Goal: Information Seeking & Learning: Learn about a topic

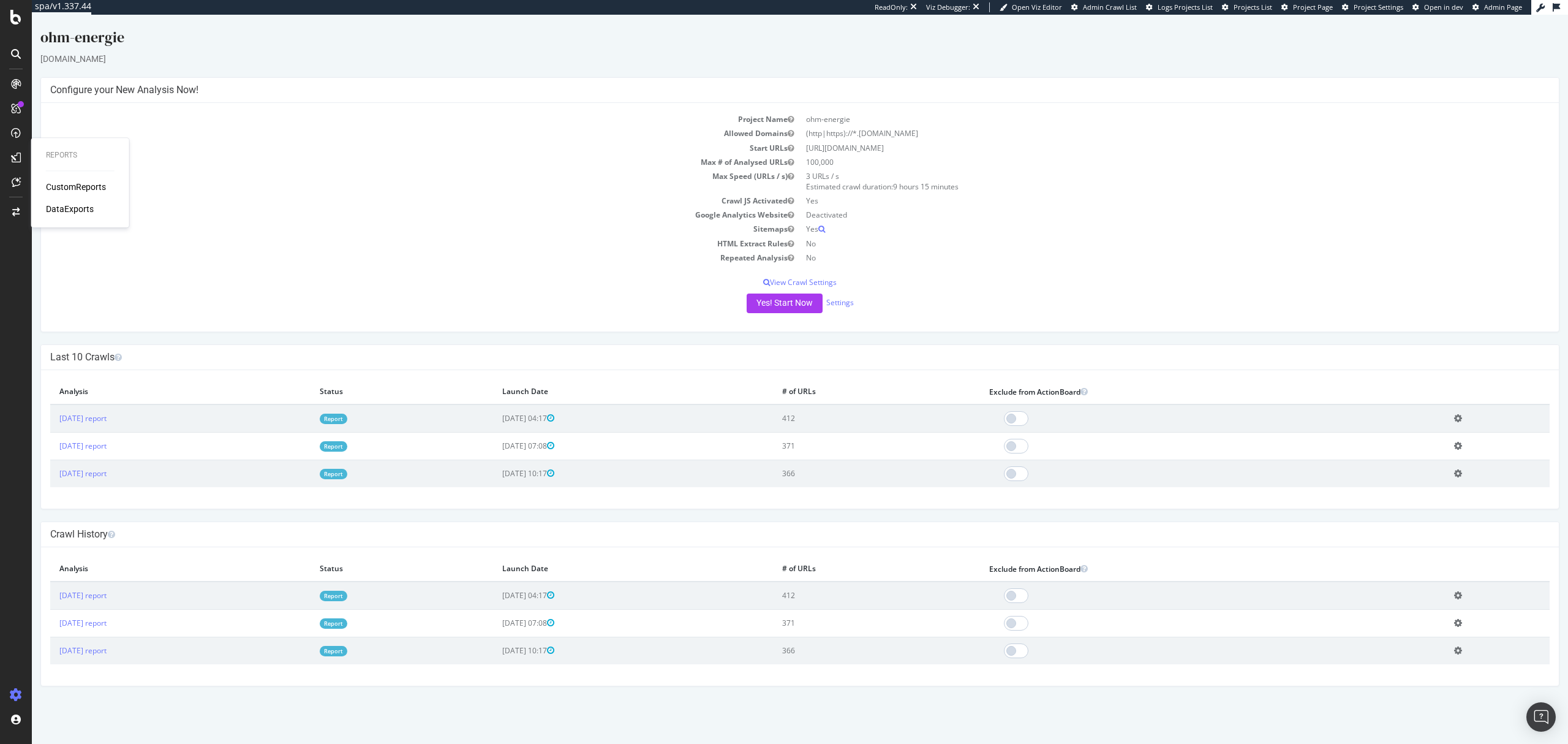
click at [347, 418] on link "Report" at bounding box center [333, 418] width 28 height 10
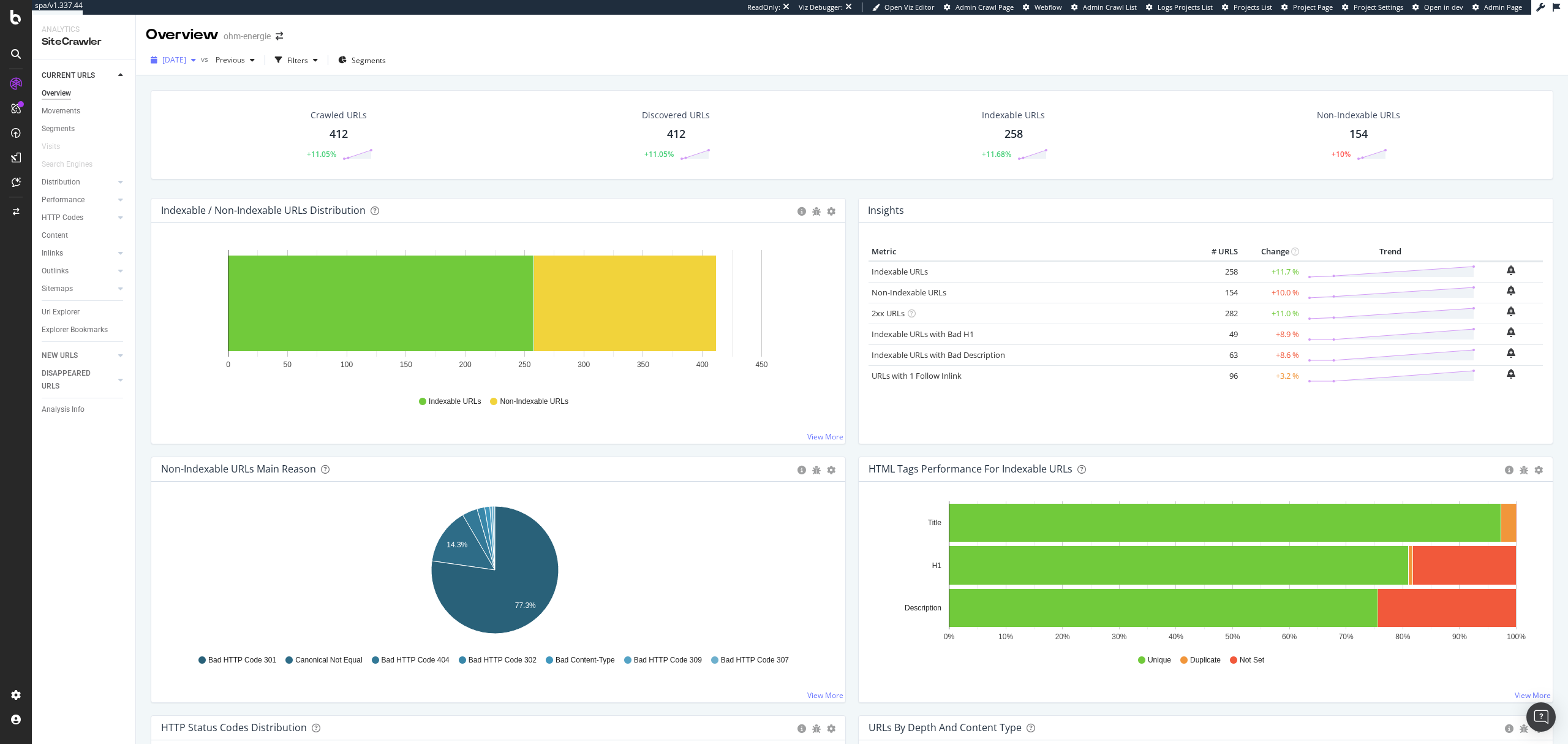
click at [186, 64] on span "[DATE]" at bounding box center [174, 60] width 24 height 10
click at [90, 179] on div "RealKeywords" at bounding box center [73, 180] width 55 height 13
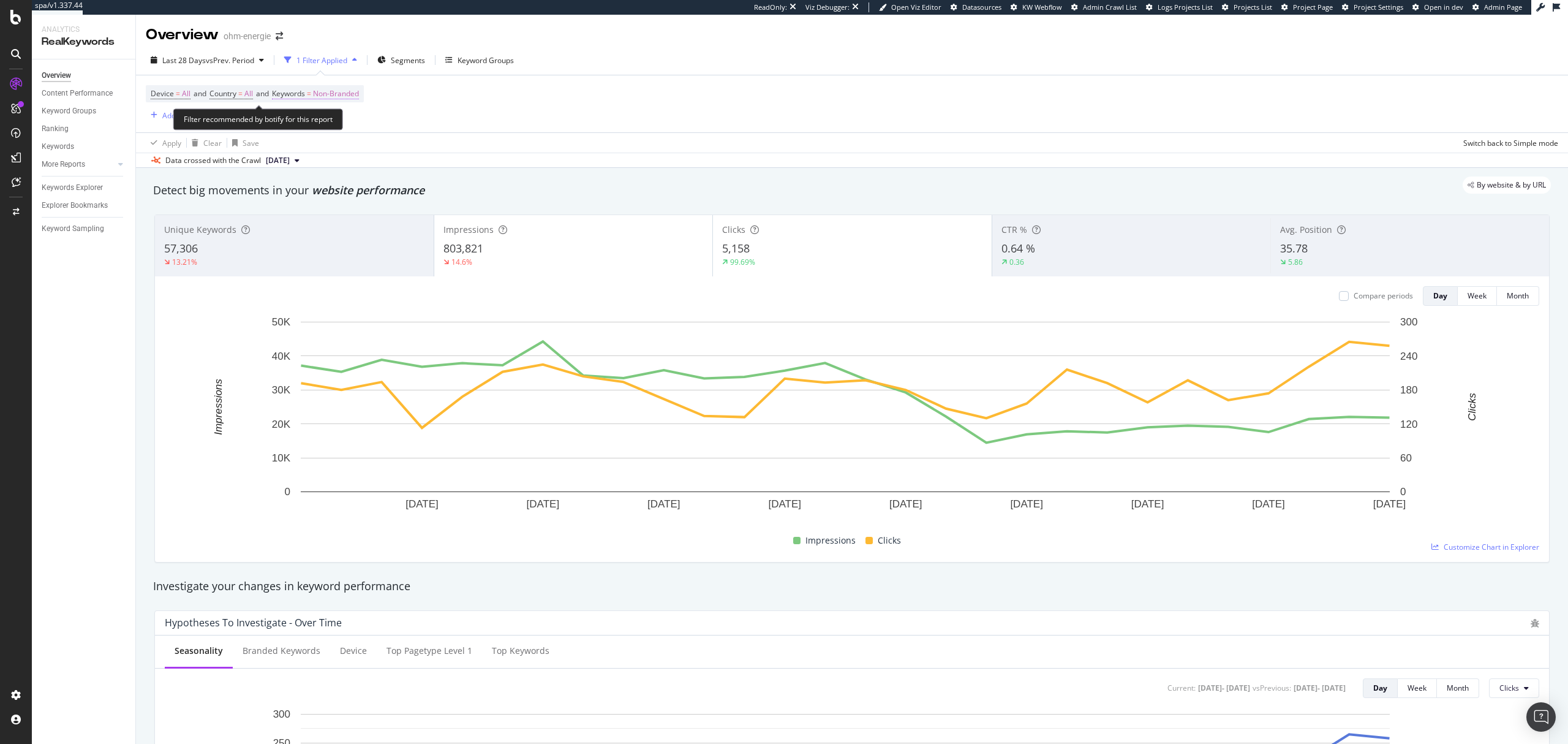
click at [341, 96] on span "Non-Branded" at bounding box center [336, 94] width 46 height 17
click at [322, 122] on span "Non-Branded" at bounding box center [315, 123] width 51 height 10
click at [324, 215] on span "All" at bounding box center [362, 220] width 125 height 11
click at [415, 154] on div "Apply" at bounding box center [415, 149] width 19 height 10
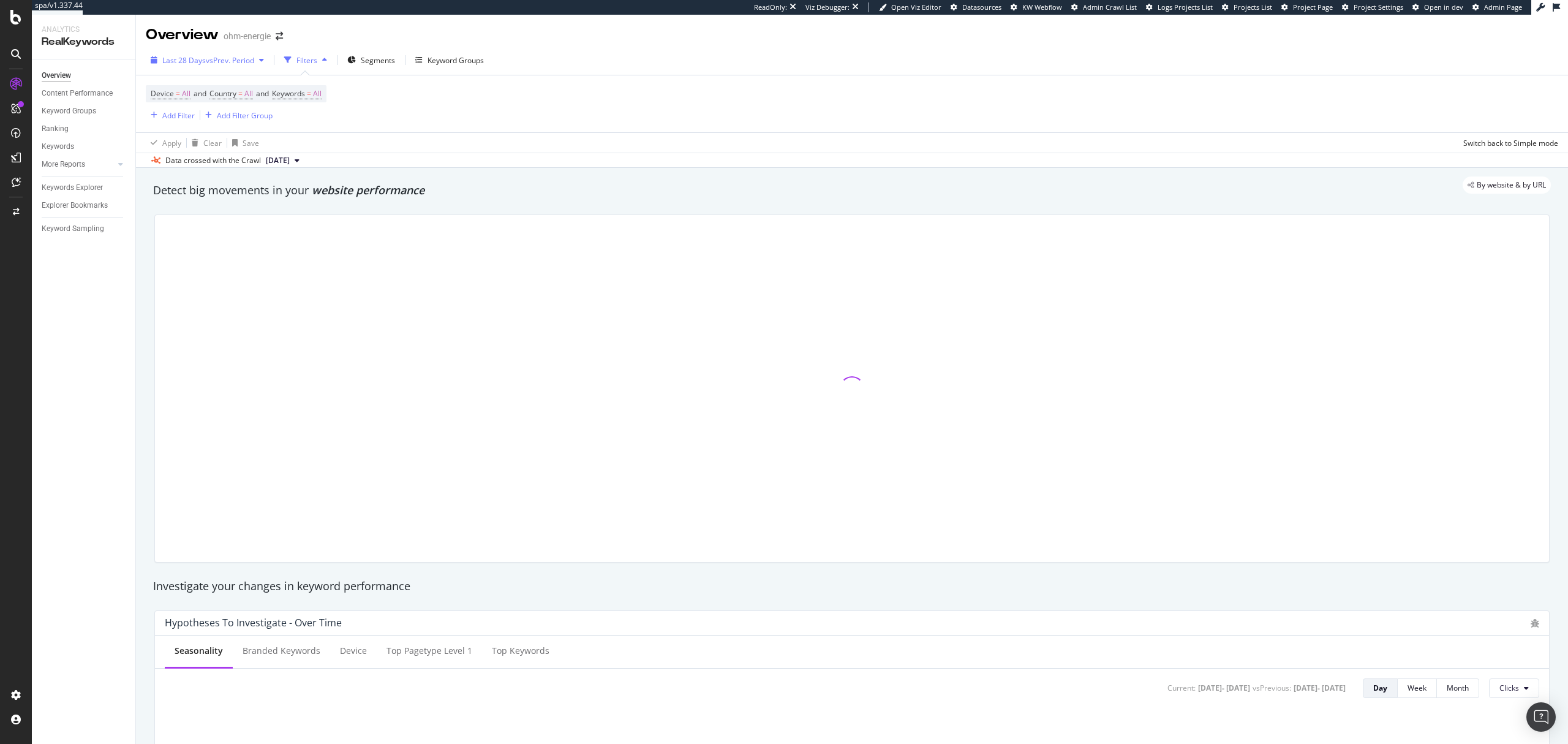
click at [222, 69] on button "Last 28 Days vs Prev. Period" at bounding box center [207, 60] width 123 height 19
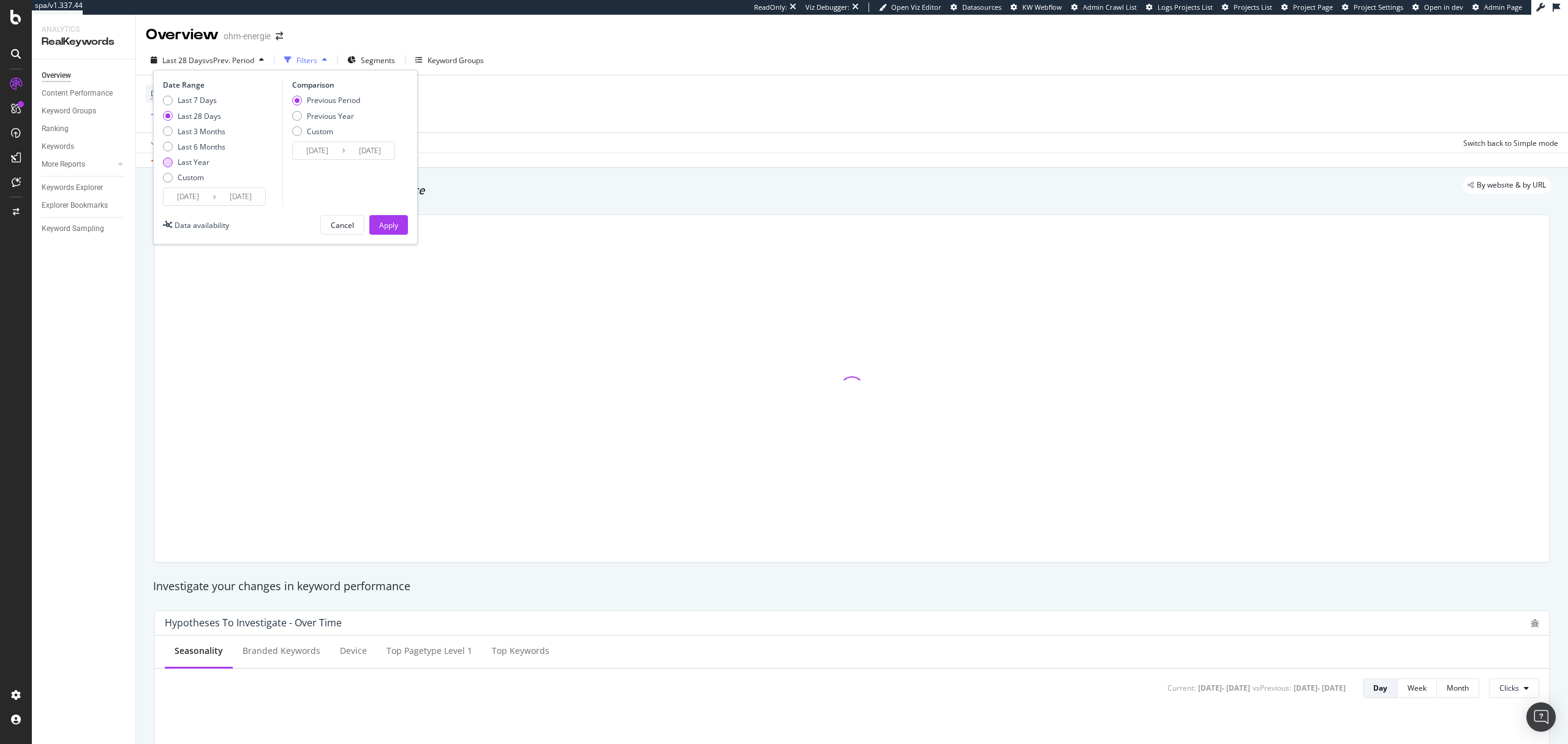
click at [197, 164] on div "Last Year" at bounding box center [194, 162] width 32 height 10
type input "2024/09/24"
click at [375, 222] on button "Apply" at bounding box center [389, 225] width 39 height 19
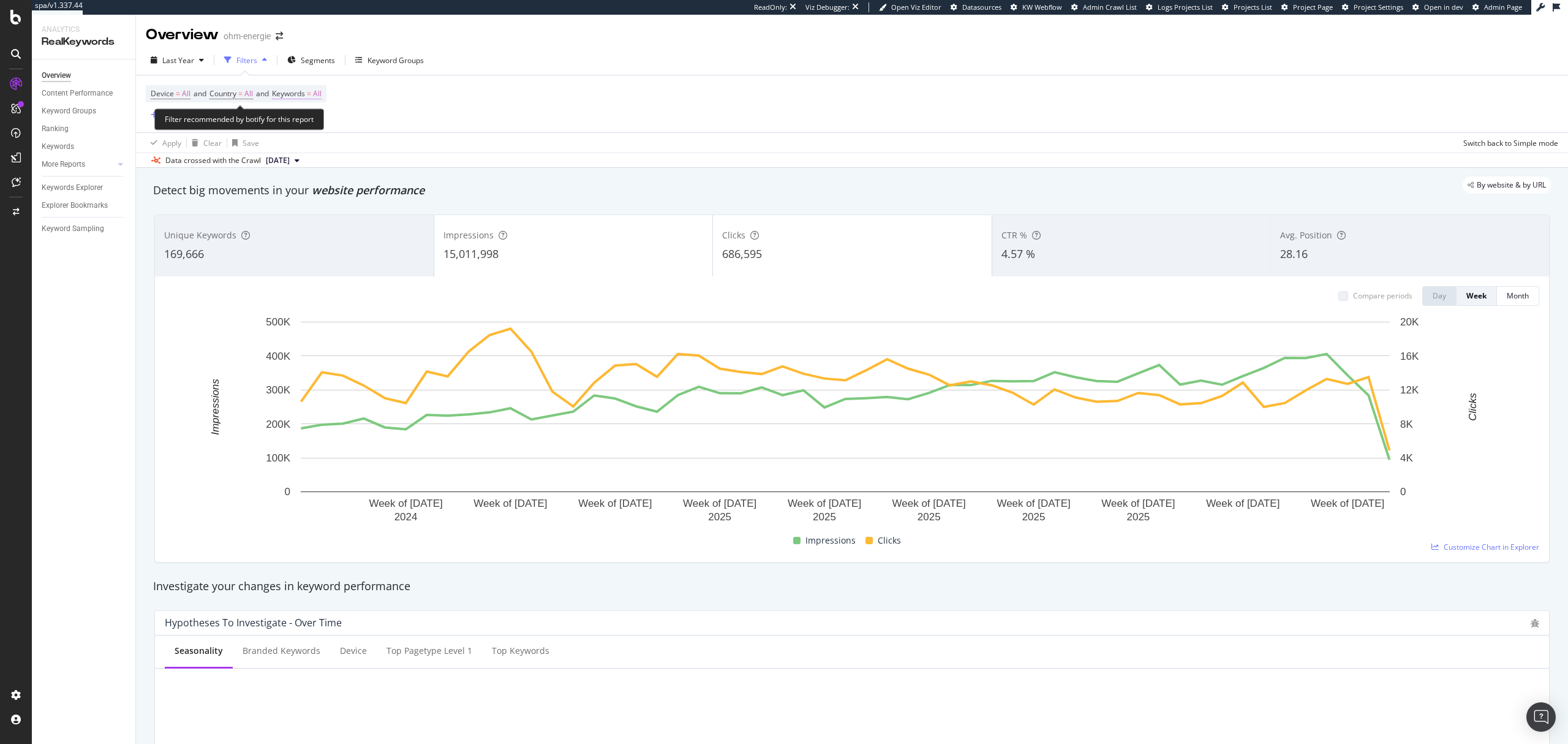
click at [299, 94] on span "Keywords" at bounding box center [289, 93] width 33 height 10
click at [301, 121] on span "All" at bounding box center [296, 123] width 13 height 10
click at [373, 197] on span "Non-Branded & Anonymized queries" at bounding box center [362, 201] width 125 height 11
click at [417, 152] on div "Apply" at bounding box center [424, 149] width 19 height 10
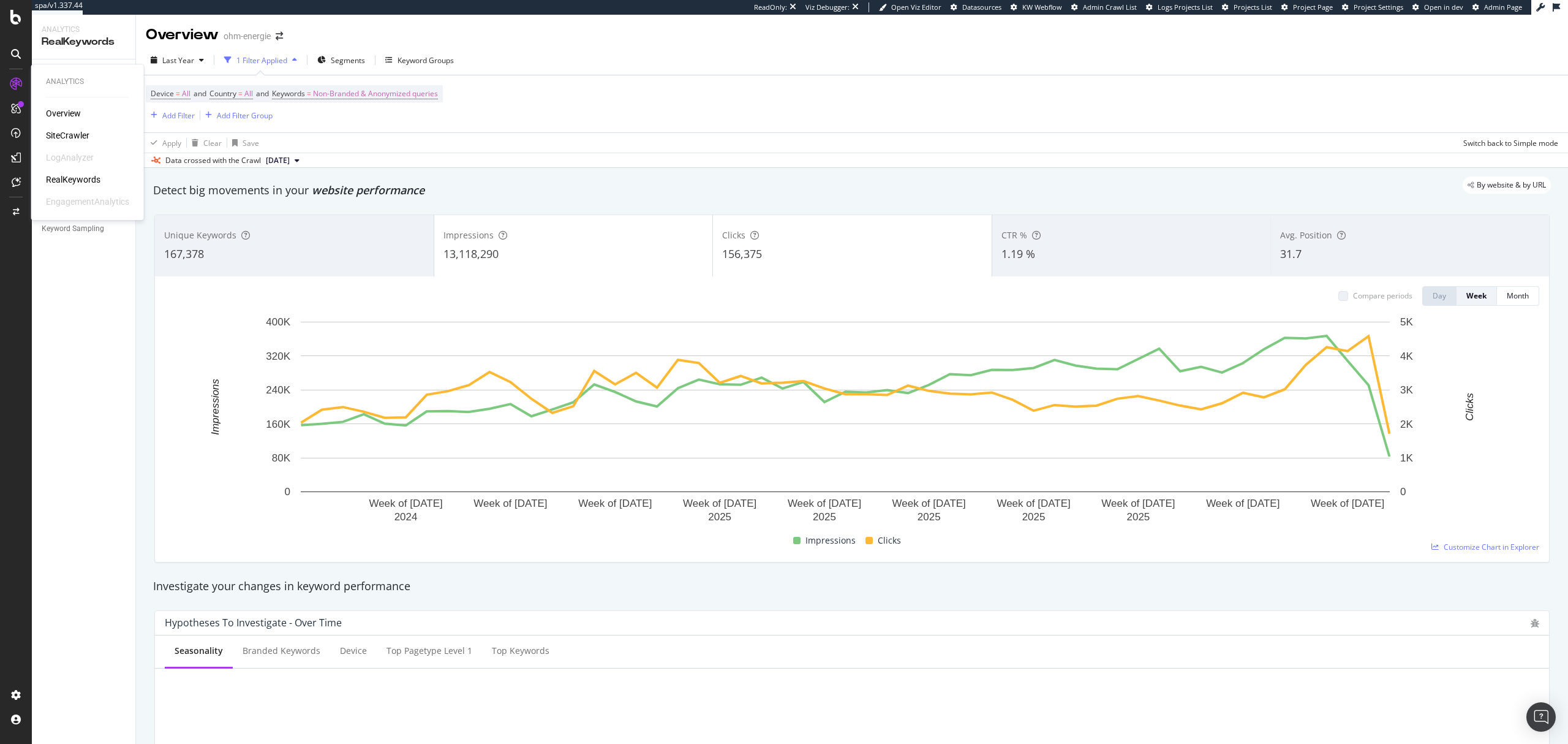
click at [71, 131] on div "SiteCrawler" at bounding box center [67, 135] width 44 height 13
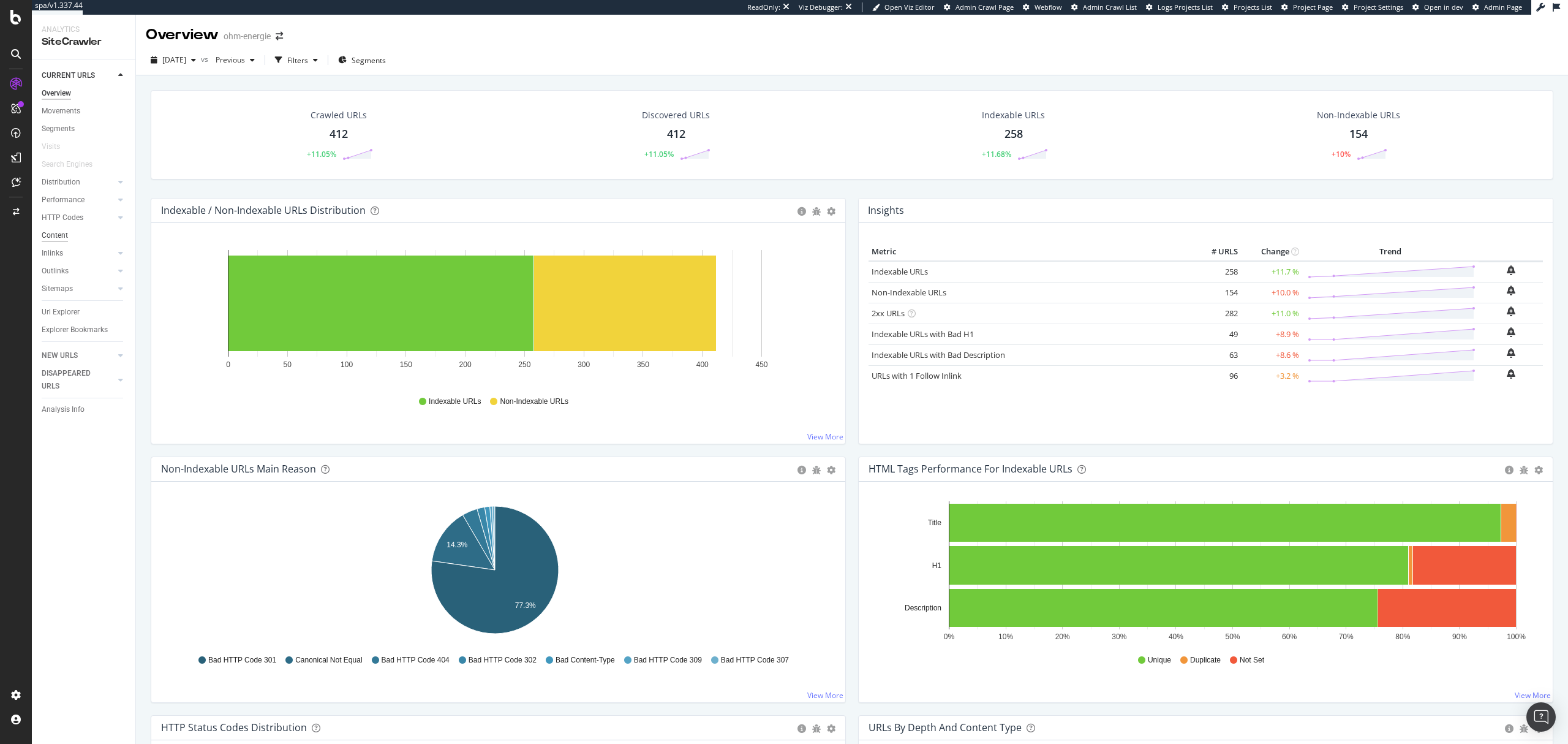
click at [48, 237] on div "Content" at bounding box center [55, 235] width 26 height 13
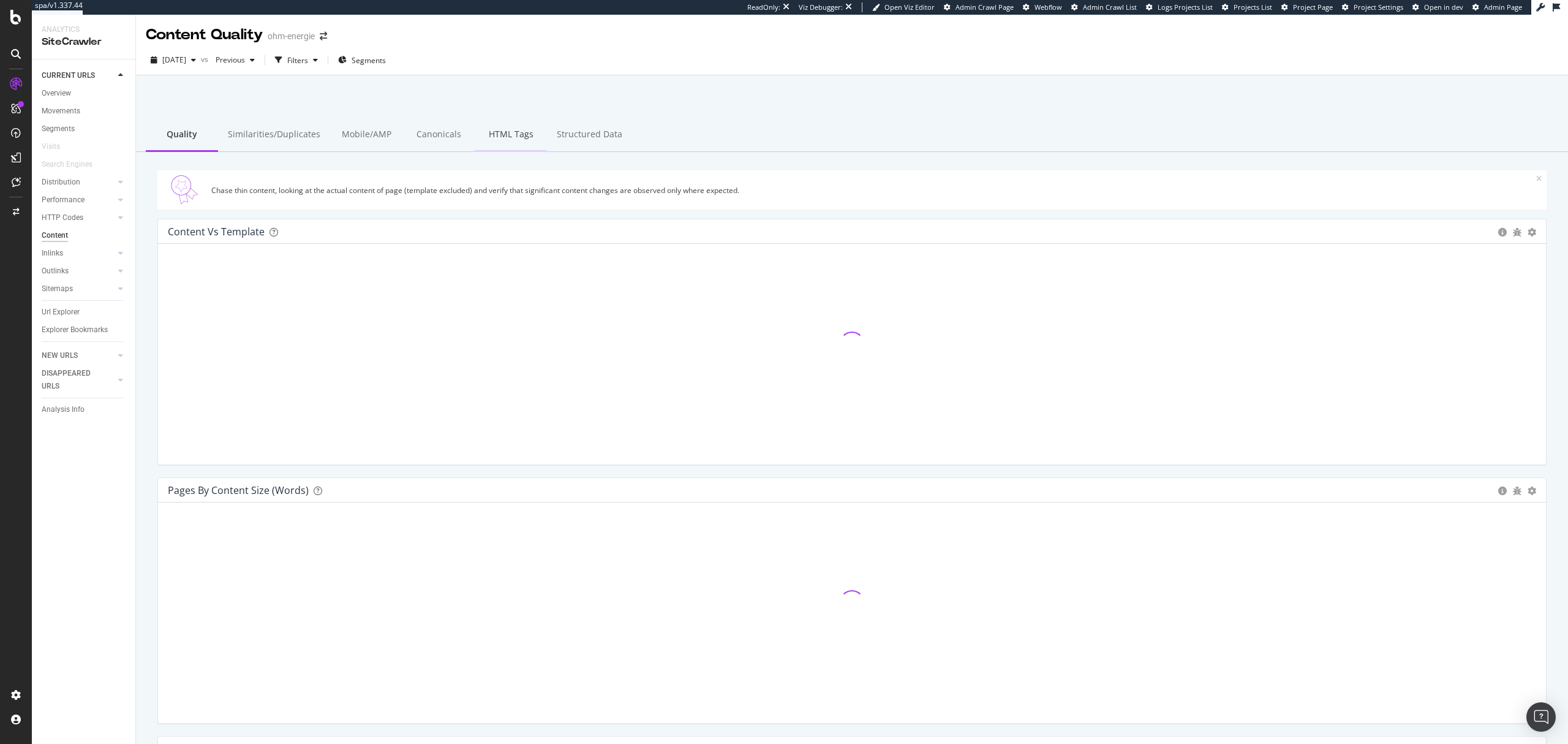
click at [508, 135] on div "HTML Tags" at bounding box center [511, 135] width 72 height 34
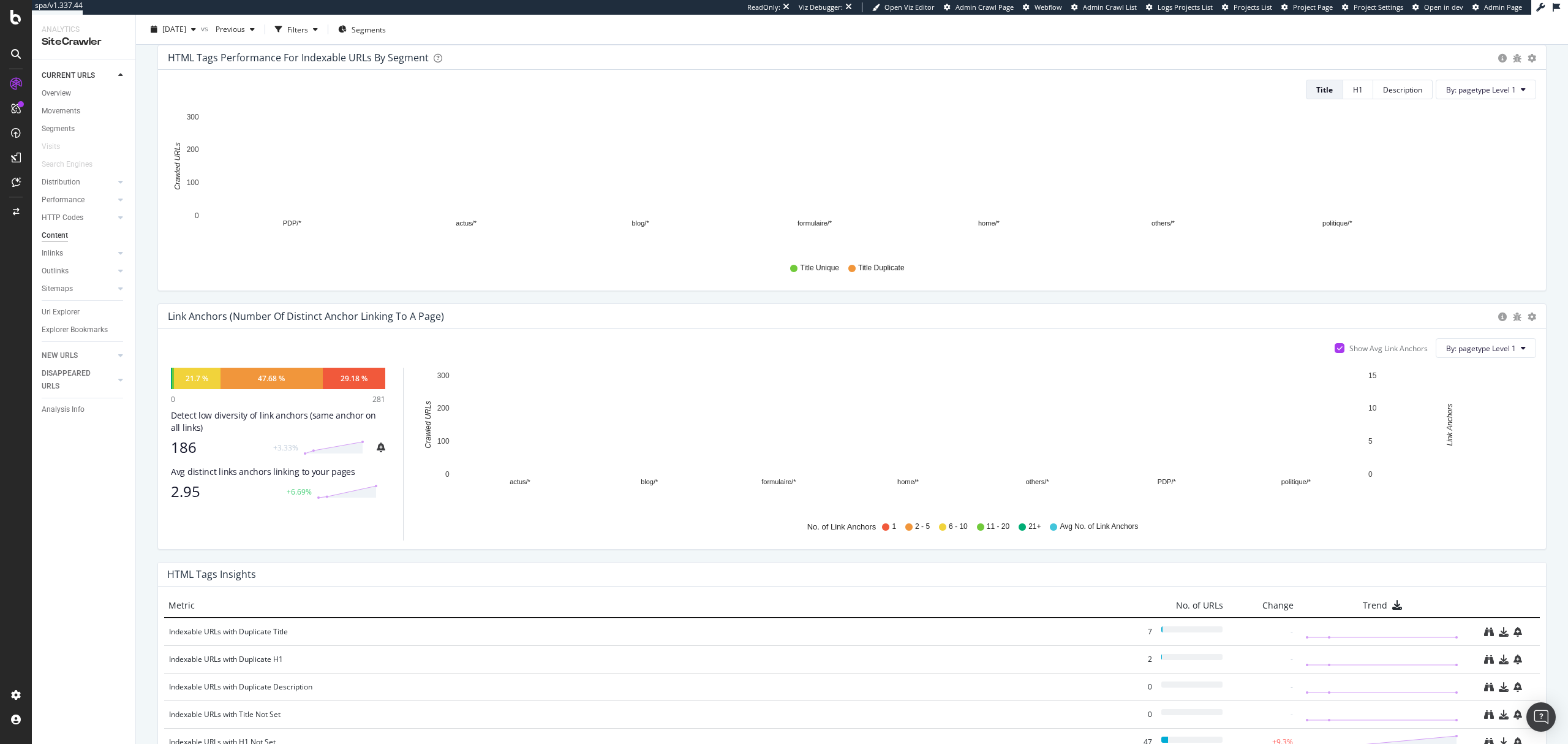
scroll to position [408, 0]
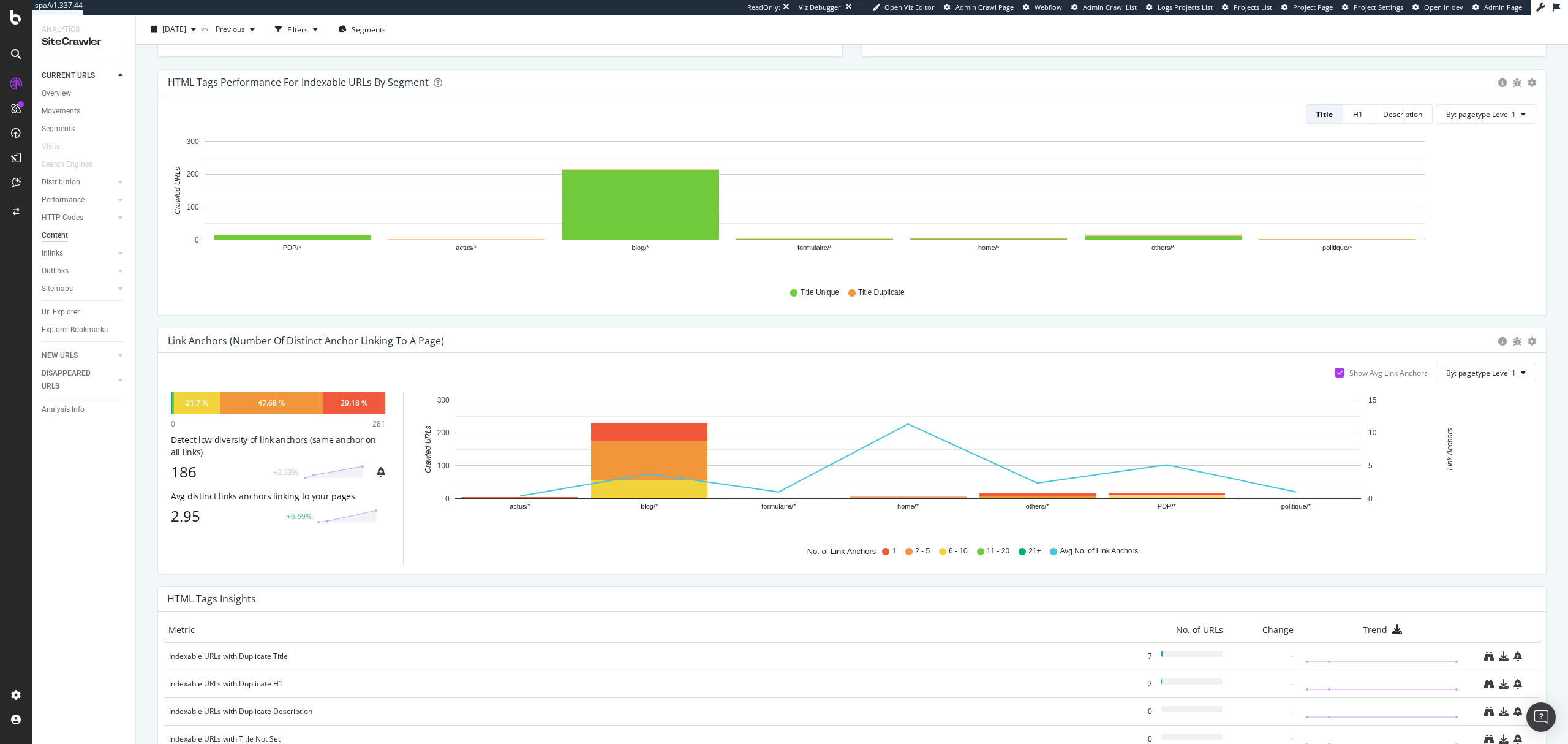
click at [1524, 343] on div "Link Anchors (Number of Distinct Anchor Linking to a Page) Pie Chart (by Percen…" at bounding box center [852, 340] width 1388 height 24
click at [1528, 340] on icon "gear" at bounding box center [1532, 341] width 8 height 8
click at [1500, 390] on span "Chart (by Percentage)" at bounding box center [1490, 388] width 112 height 17
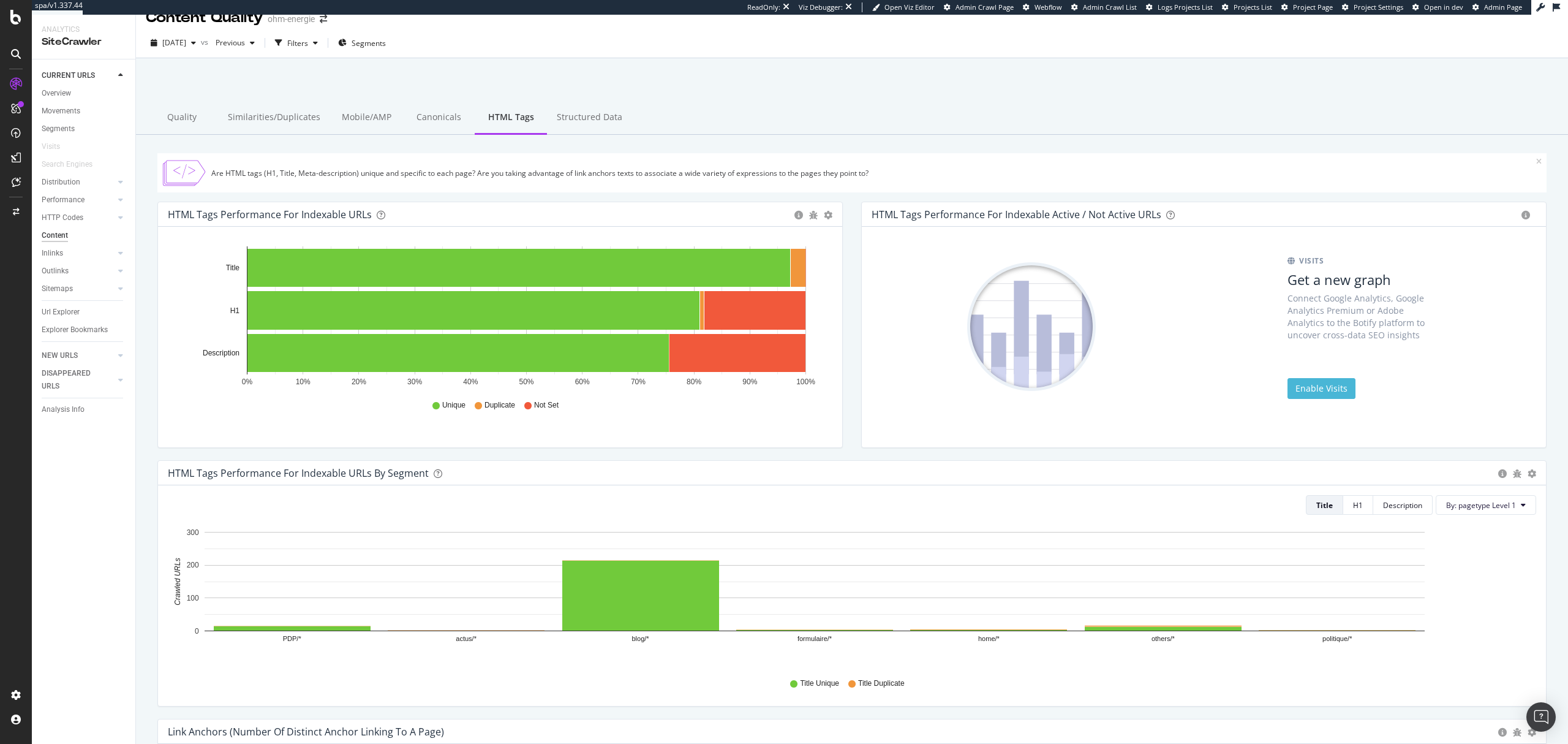
scroll to position [0, 0]
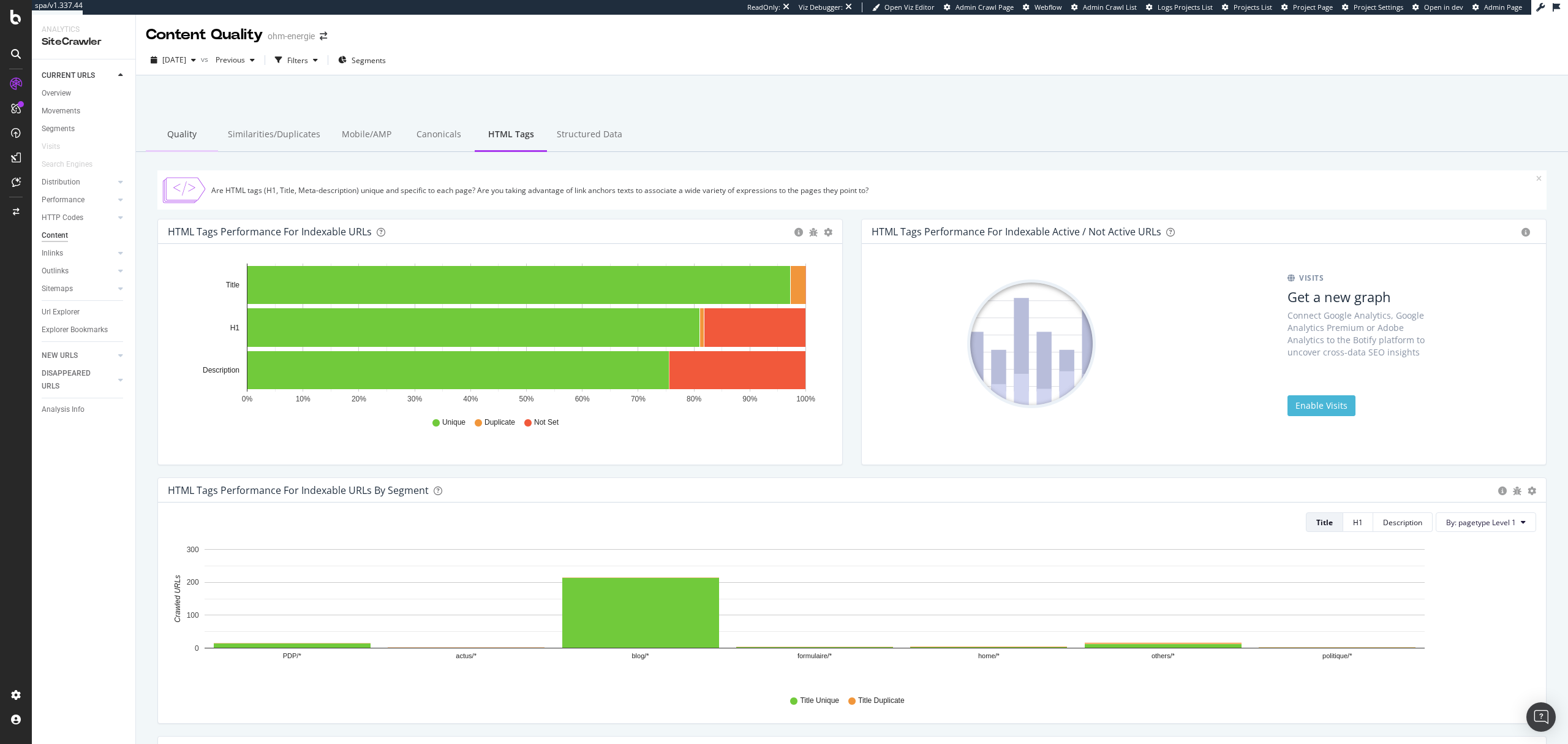
click at [195, 123] on div "Quality" at bounding box center [182, 135] width 72 height 34
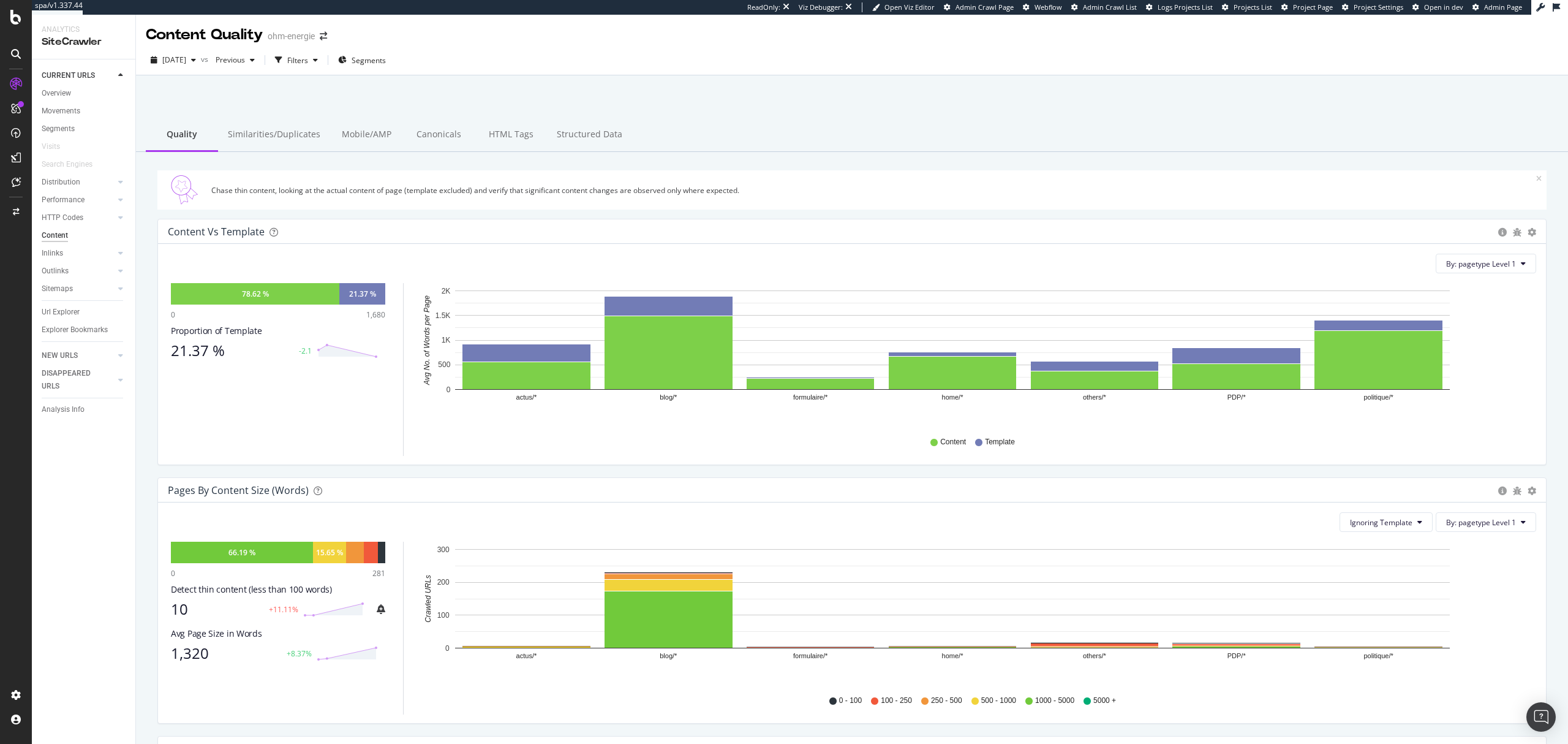
drag, startPoint x: 56, startPoint y: 96, endPoint x: 1124, endPoint y: 247, distance: 1078.6
click at [56, 96] on div "Overview" at bounding box center [56, 93] width 29 height 13
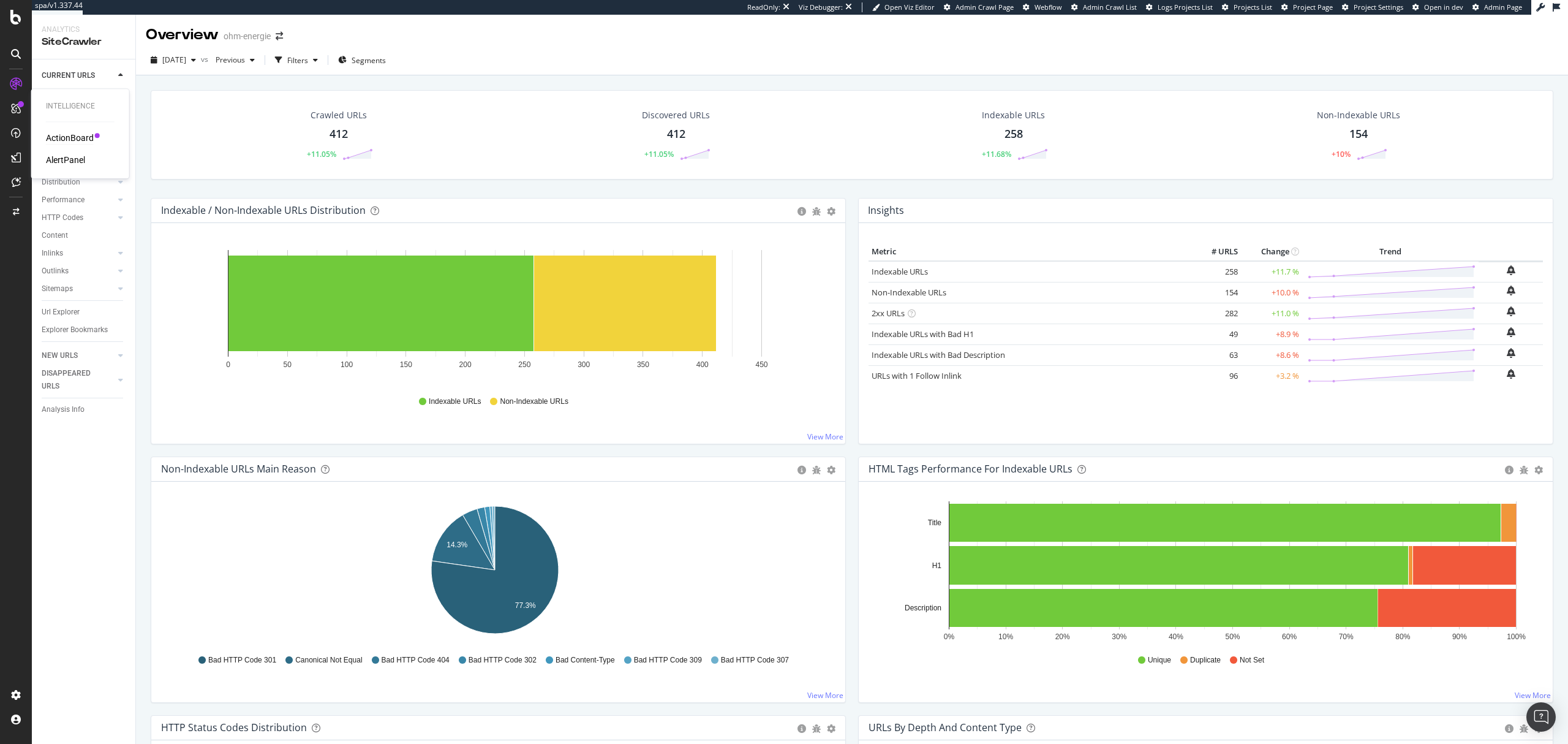
click at [75, 136] on div "ActionBoard" at bounding box center [69, 138] width 48 height 13
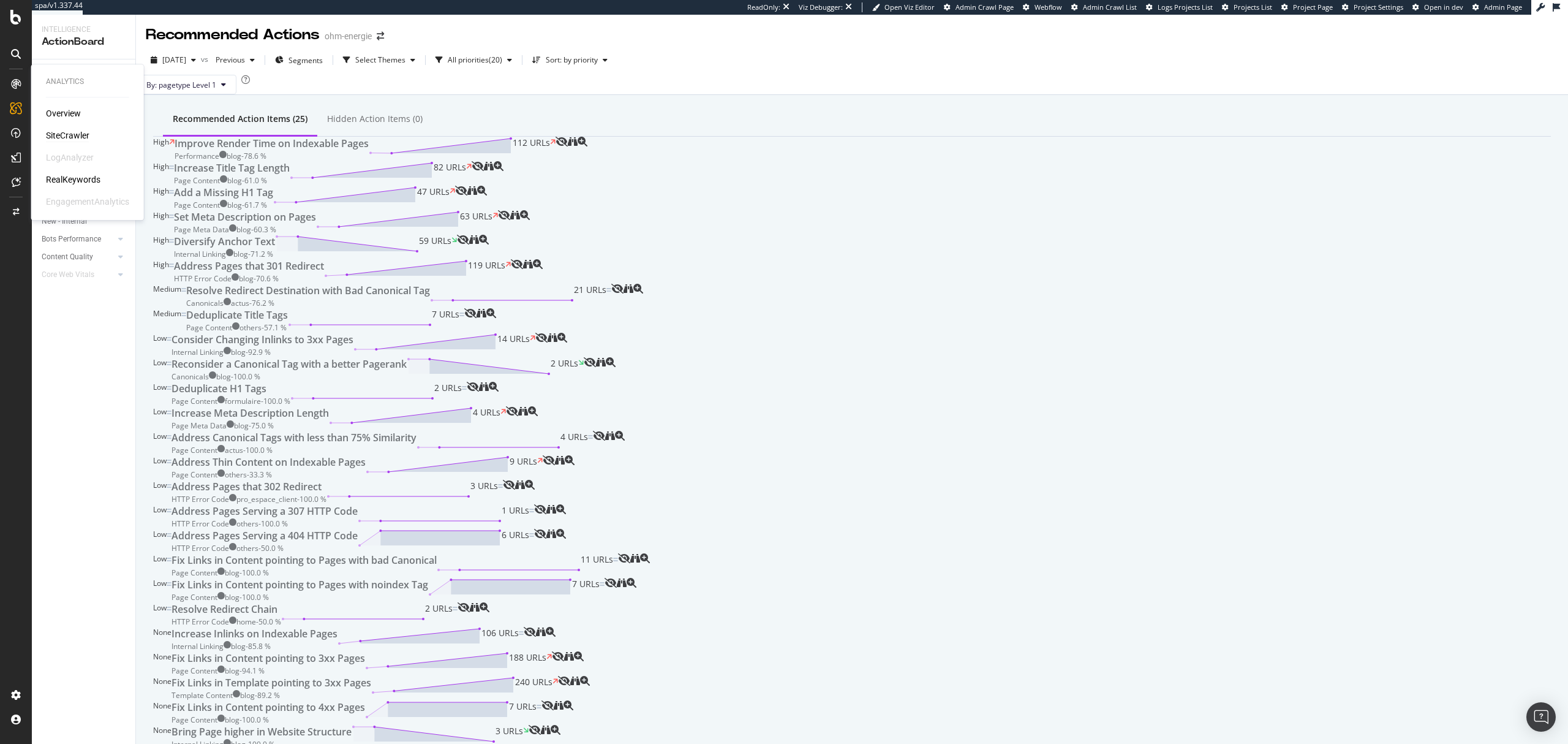
click at [65, 133] on div "SiteCrawler" at bounding box center [67, 135] width 44 height 13
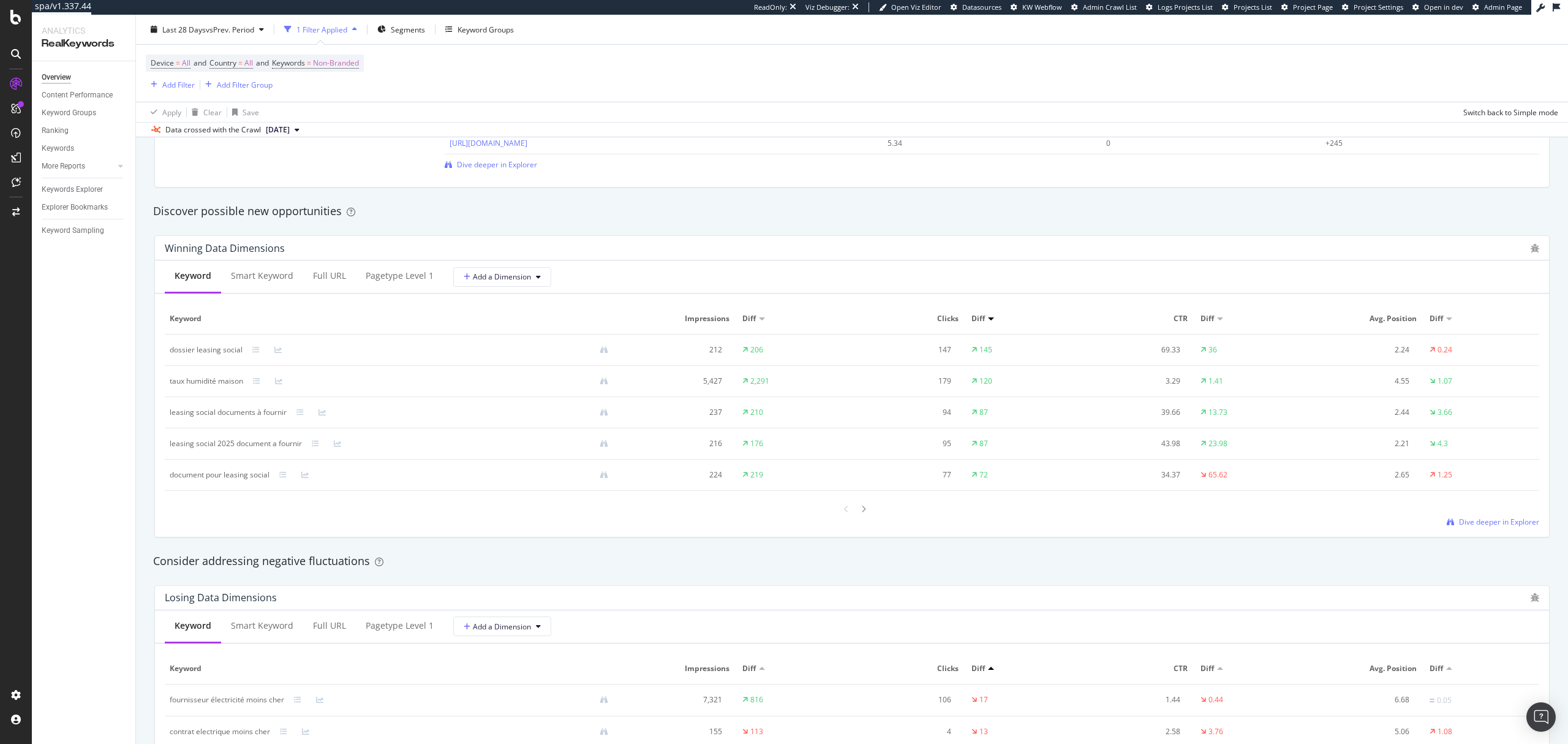
scroll to position [1062, 0]
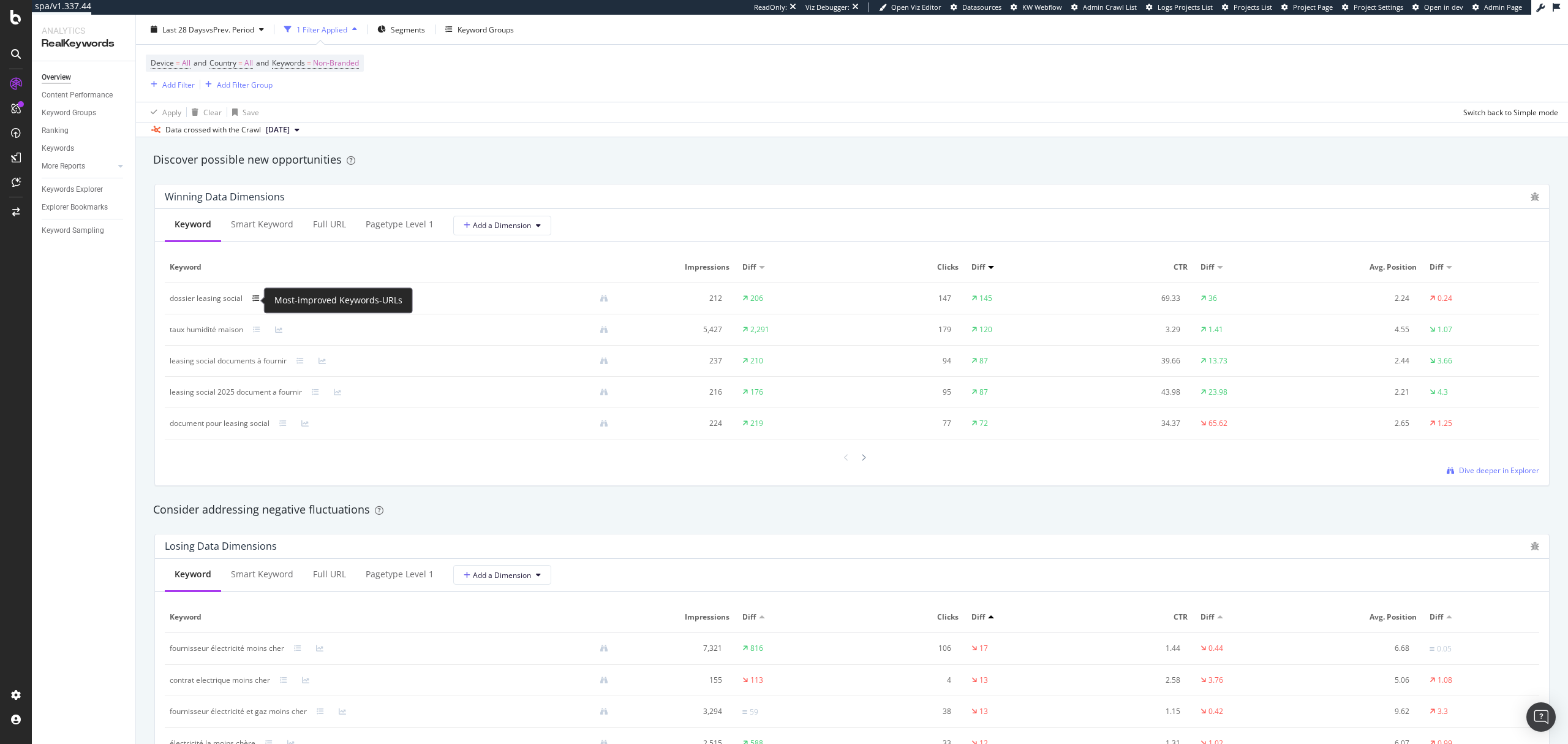
click at [253, 300] on icon at bounding box center [256, 298] width 8 height 8
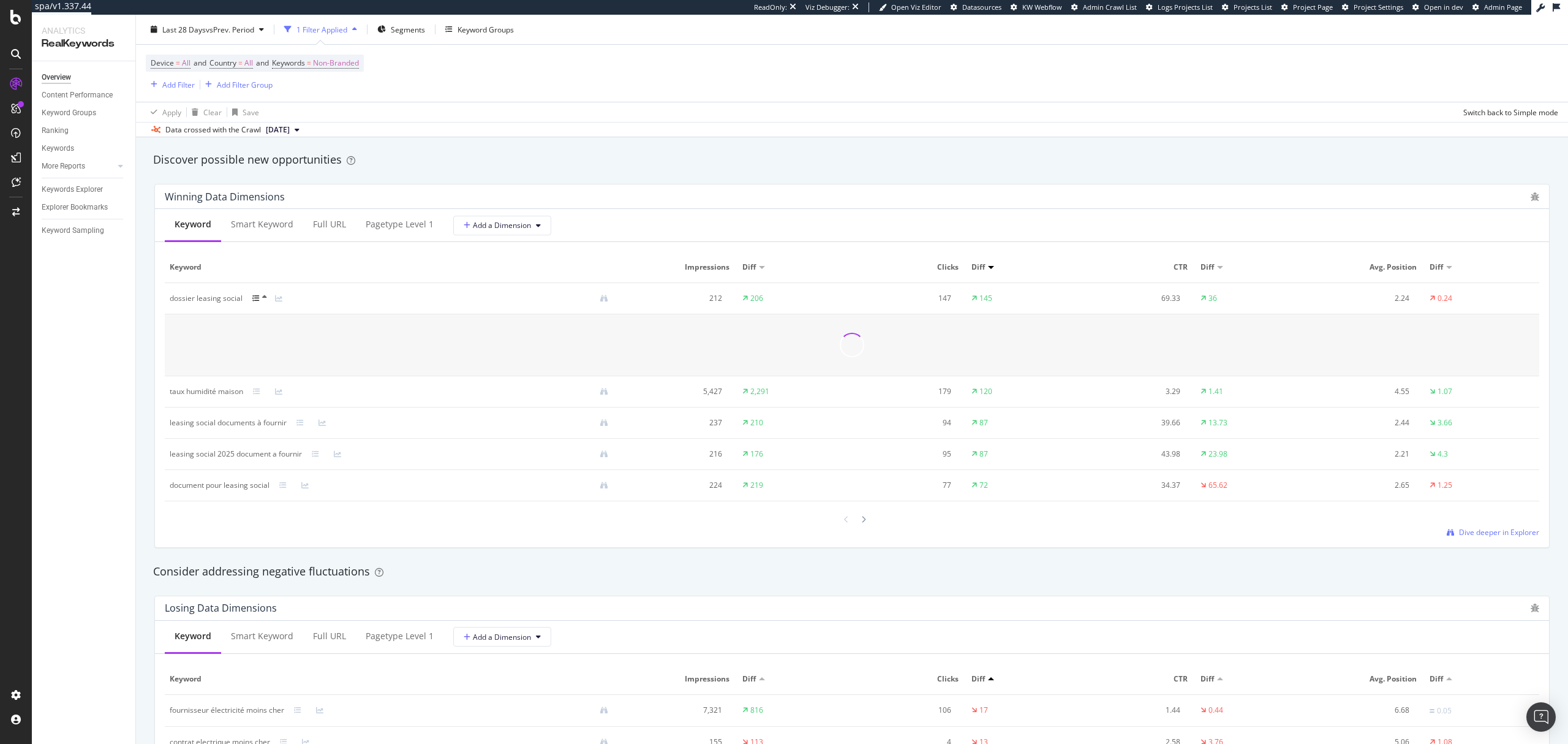
scroll to position [1143, 0]
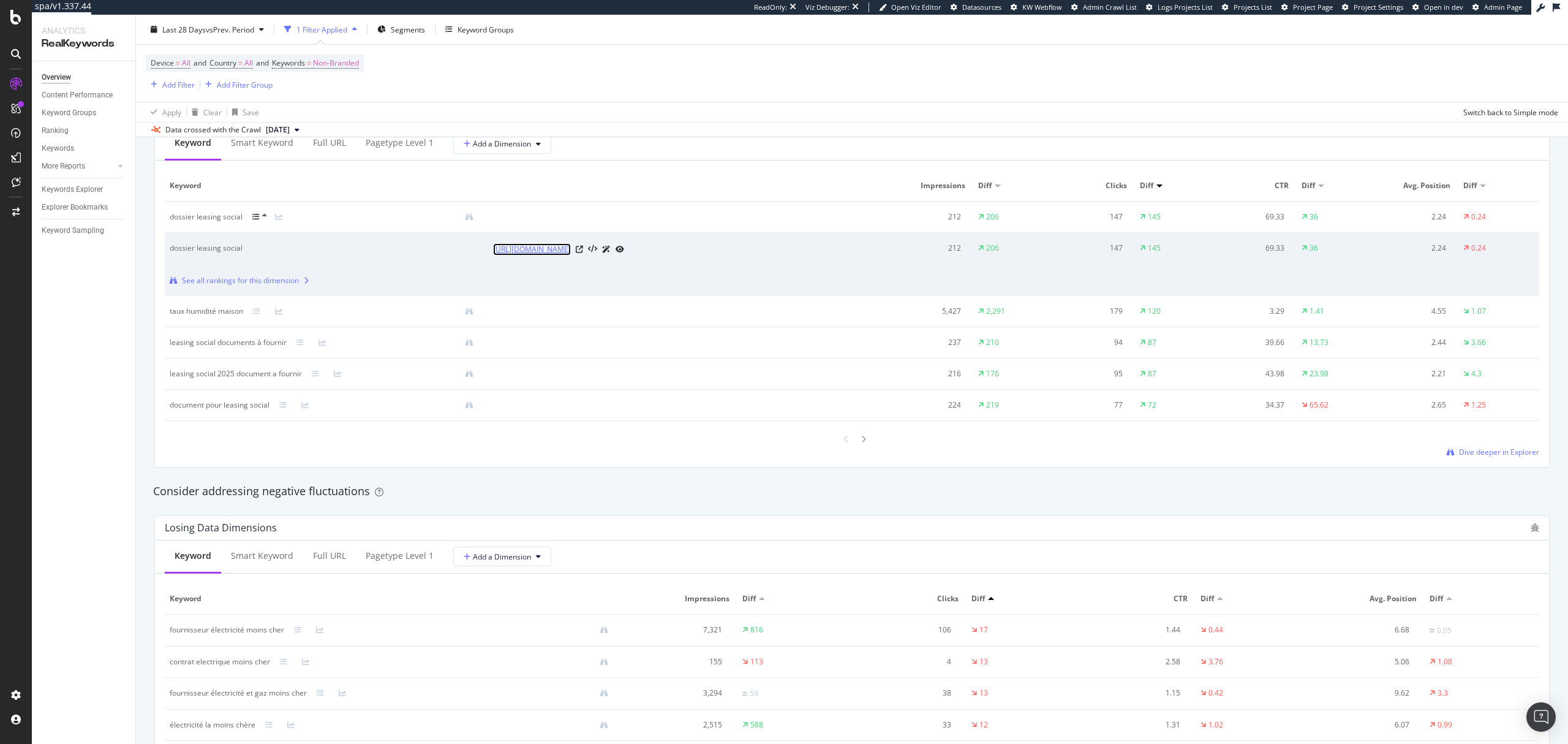
click at [571, 254] on link "[URL][DOMAIN_NAME]" at bounding box center [532, 249] width 78 height 13
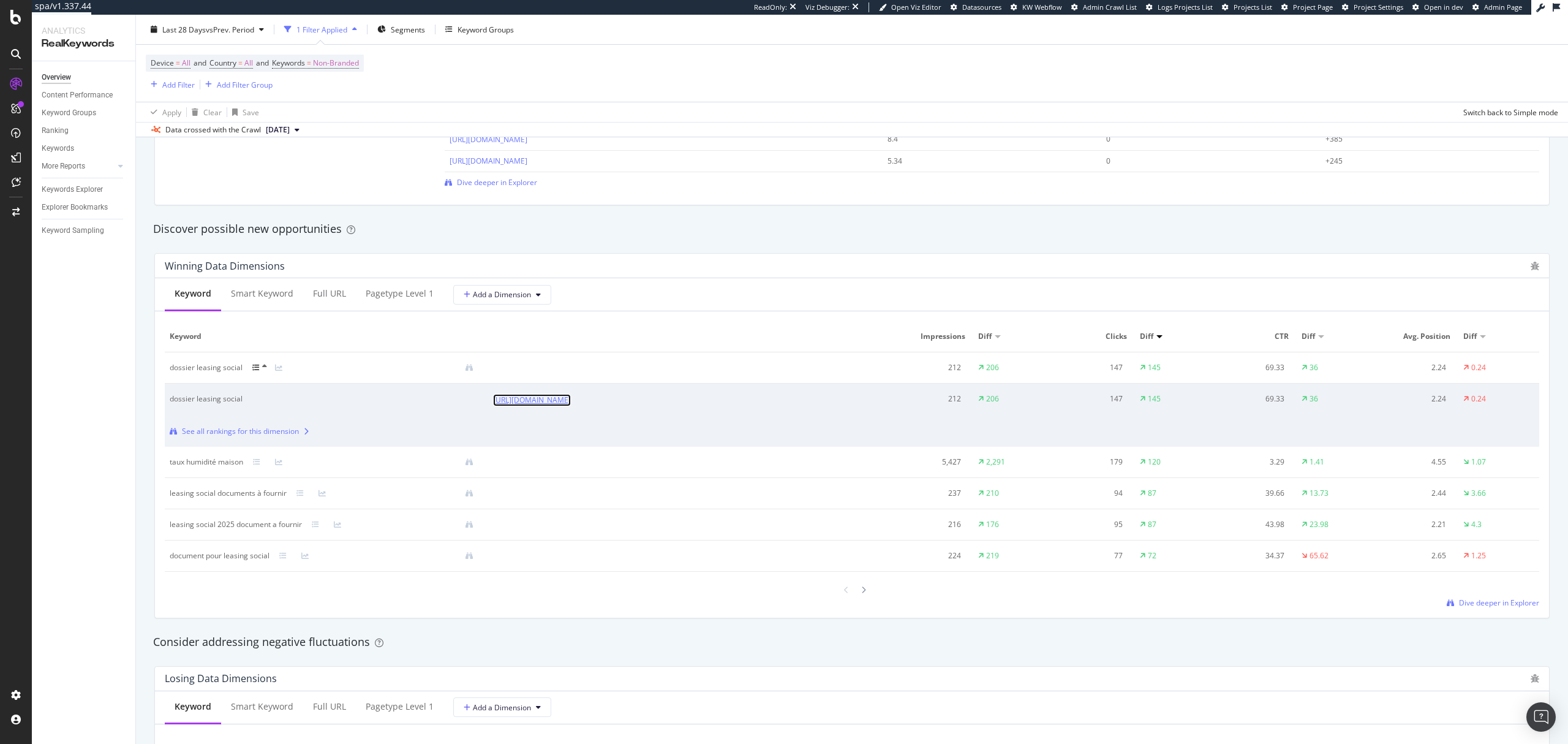
scroll to position [980, 0]
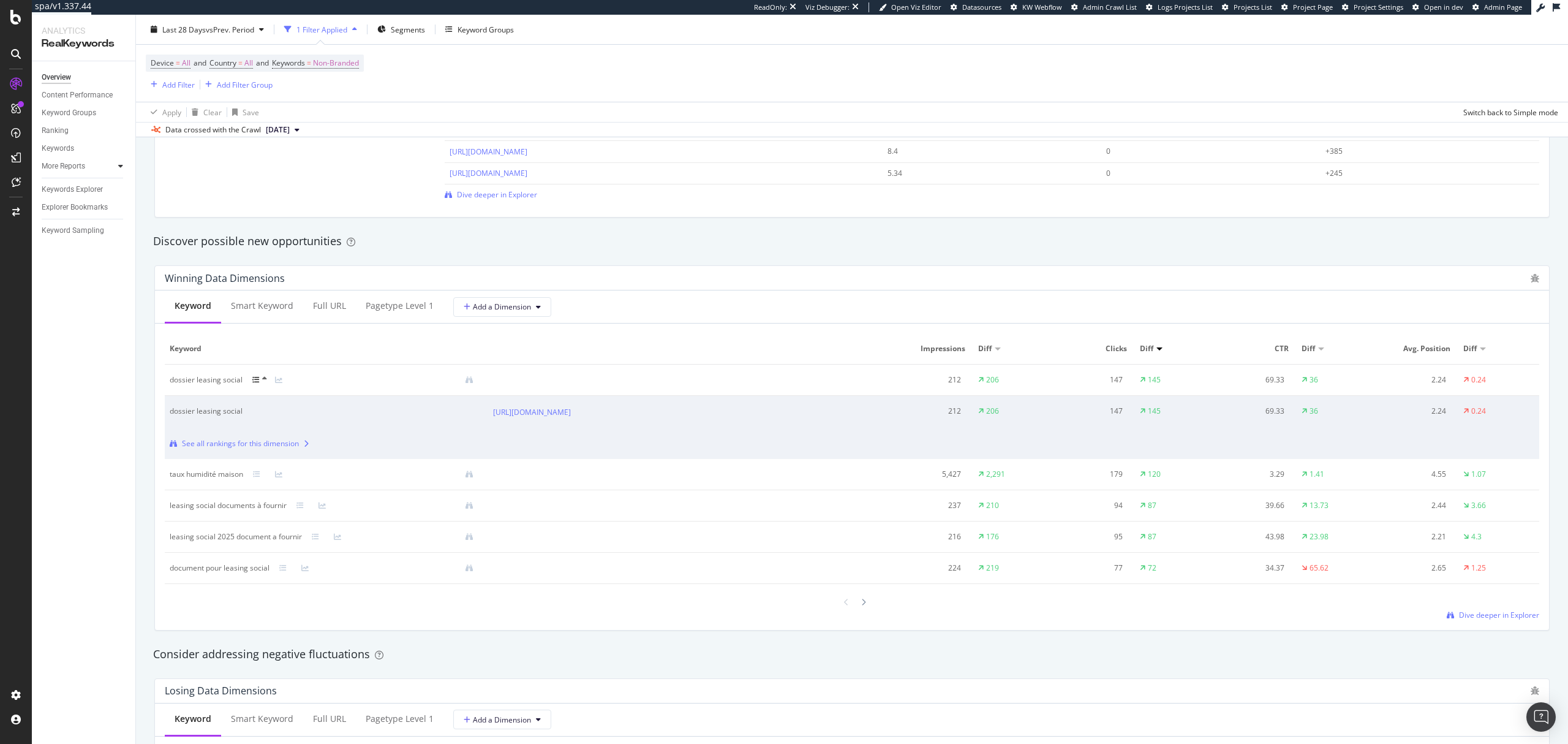
click at [115, 165] on div at bounding box center [121, 166] width 12 height 13
click at [58, 216] on div "Content" at bounding box center [60, 220] width 26 height 13
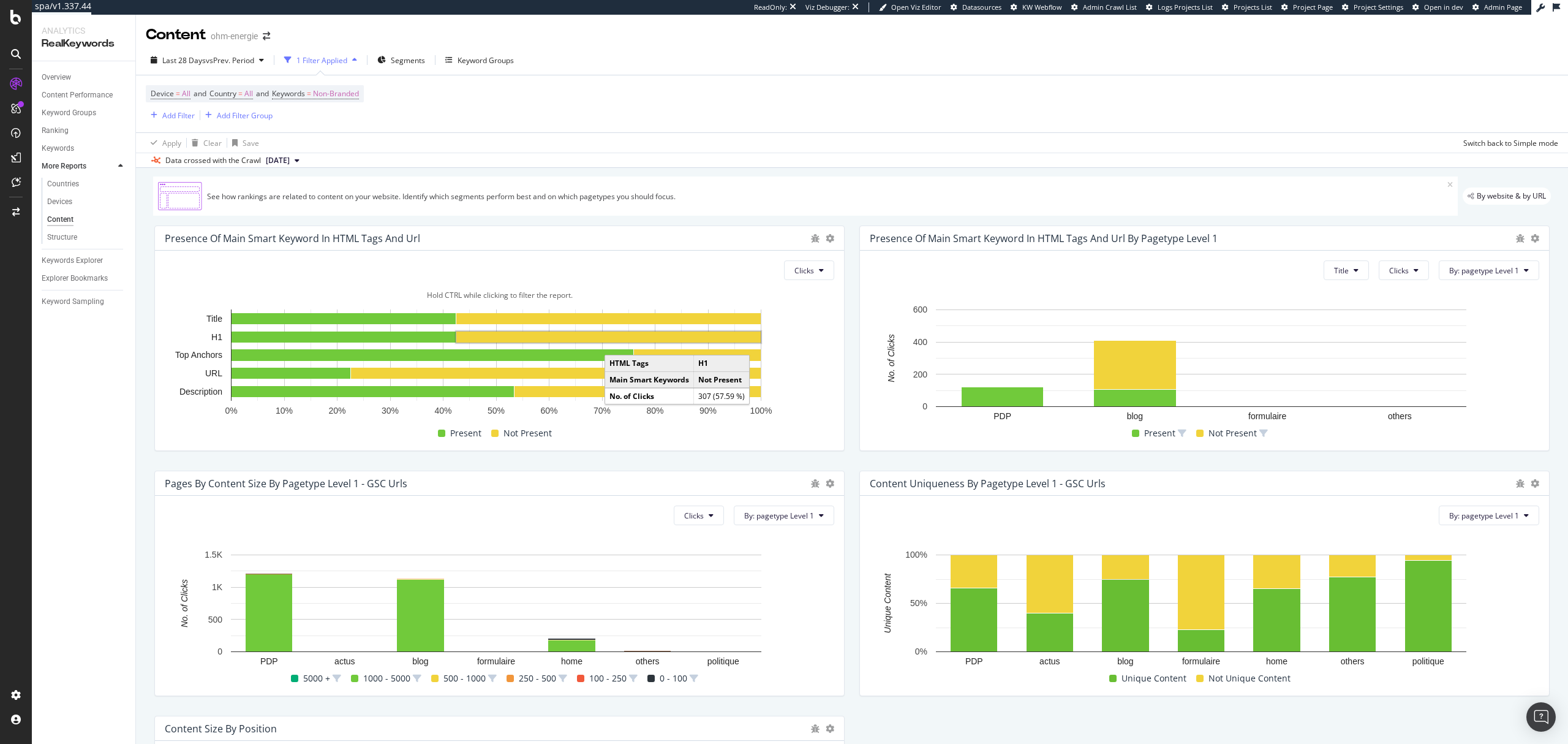
click at [669, 339] on rect "A chart." at bounding box center [608, 337] width 304 height 11
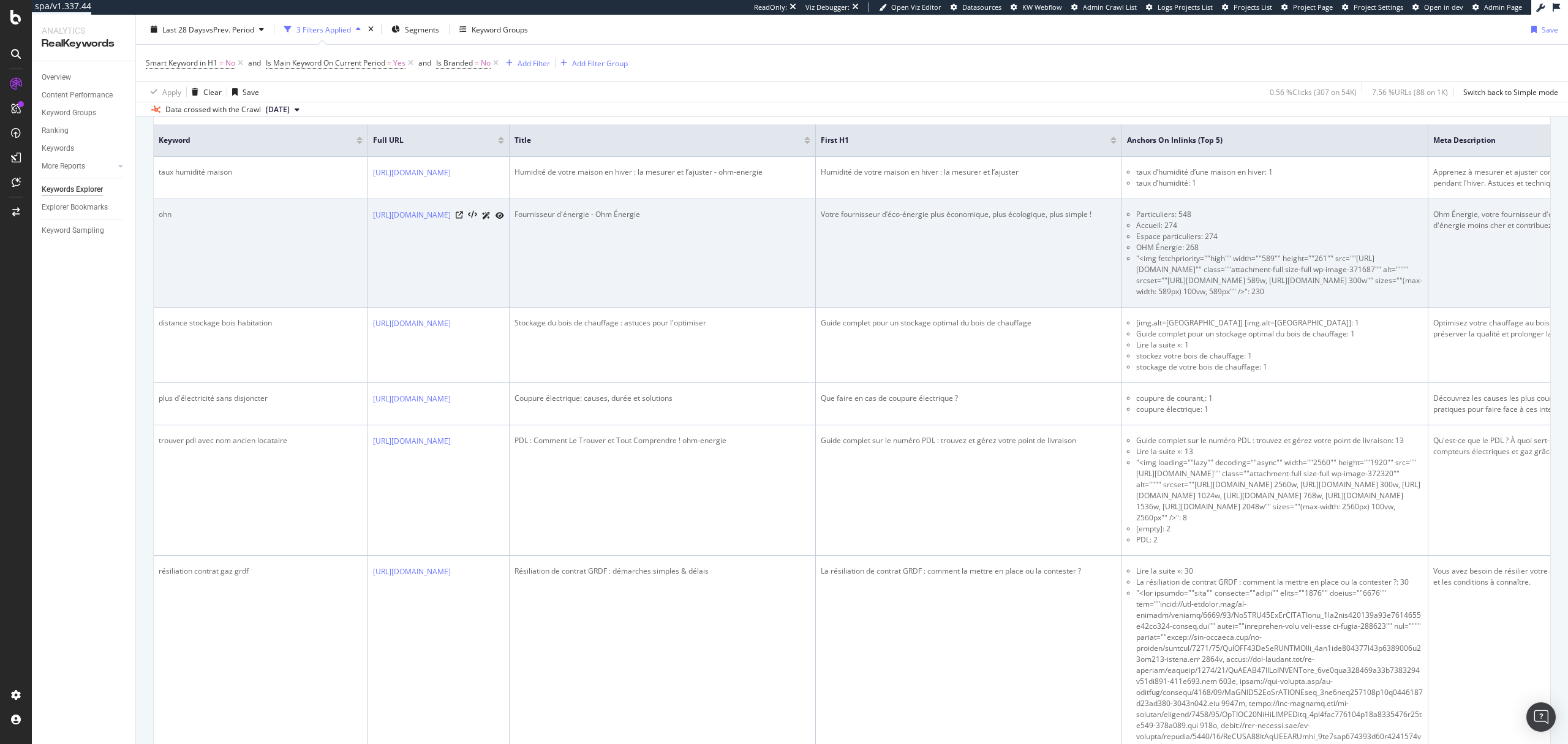
scroll to position [490, 0]
